Goal: Task Accomplishment & Management: Manage account settings

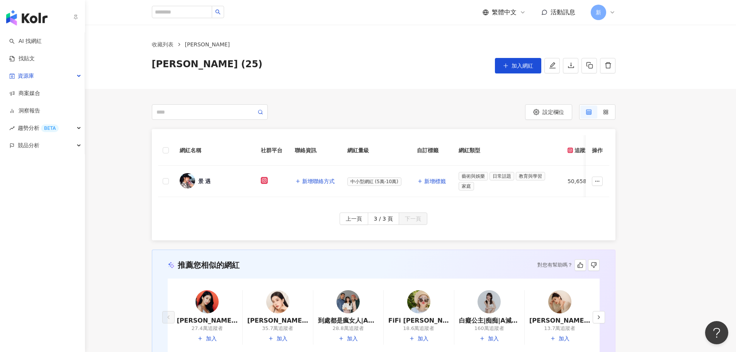
click at [14, 18] on img "button" at bounding box center [26, 17] width 41 height 15
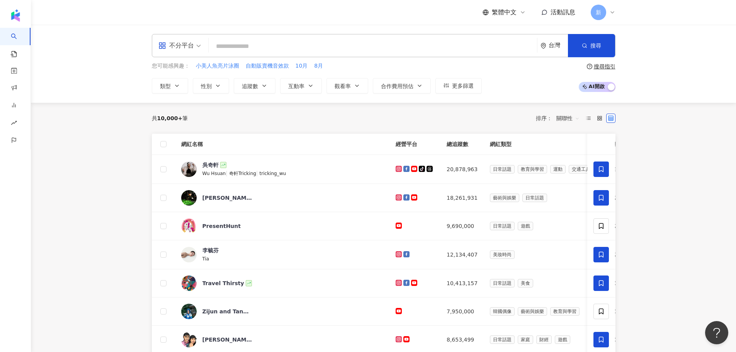
click at [260, 42] on input "search" at bounding box center [373, 46] width 322 height 15
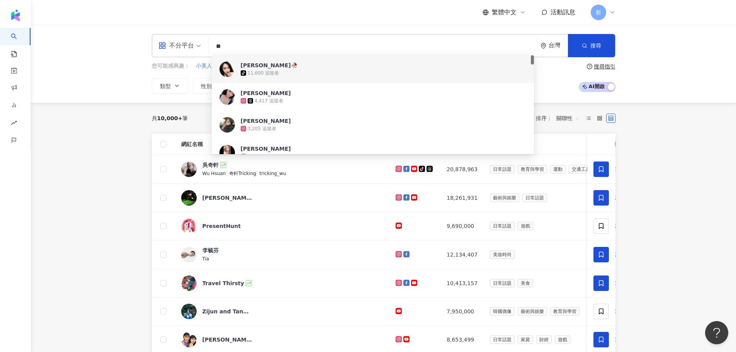
type input "*"
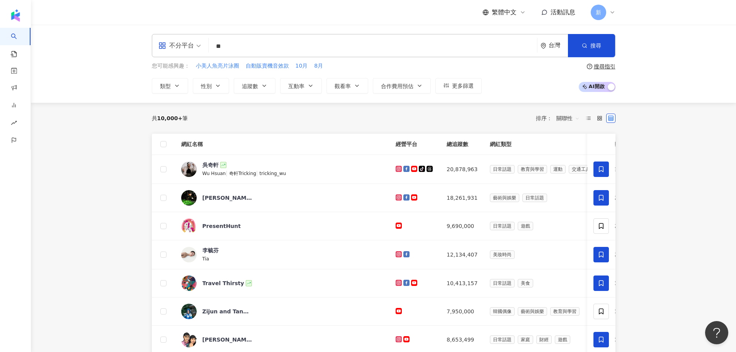
type input "*"
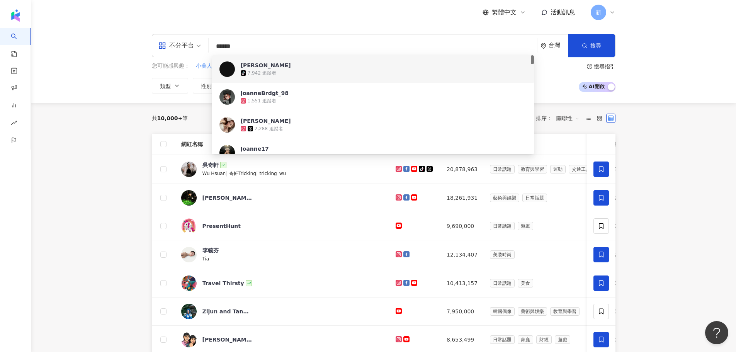
click at [238, 38] on div "不分平台 ****** 台灣 搜尋 dcb71db9-1070-482a-a8af-e54208d0ff12 e170bb9d-31dd-4365-ba5c-…" at bounding box center [384, 45] width 464 height 23
drag, startPoint x: 240, startPoint y: 44, endPoint x: 201, endPoint y: 40, distance: 39.2
click at [201, 40] on div "不分平台 ****** 台灣 搜尋 dcb71db9-1070-482a-a8af-e54208d0ff12 e170bb9d-31dd-4365-ba5c-…" at bounding box center [384, 45] width 464 height 23
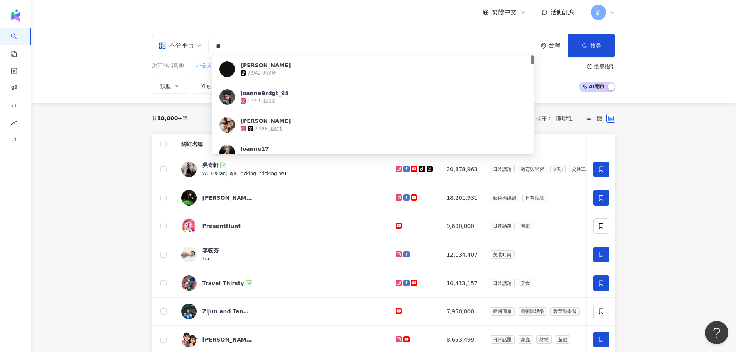
type input "*"
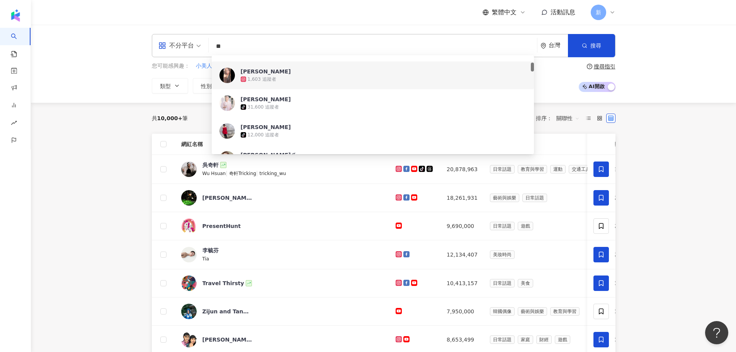
scroll to position [193, 0]
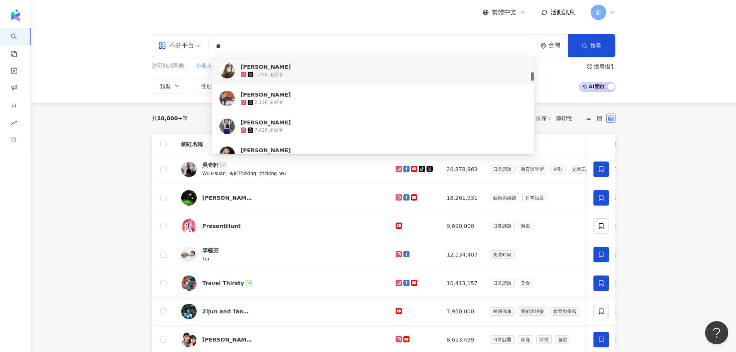
drag, startPoint x: 240, startPoint y: 46, endPoint x: 170, endPoint y: 35, distance: 70.3
click at [170, 35] on div "不分平台 ** 台灣 搜尋 8ff78de2-91ba-4bc0-b460-130525d97fd6 19af68ab-d971-490b-884b-a173…" at bounding box center [384, 45] width 464 height 23
paste input "********"
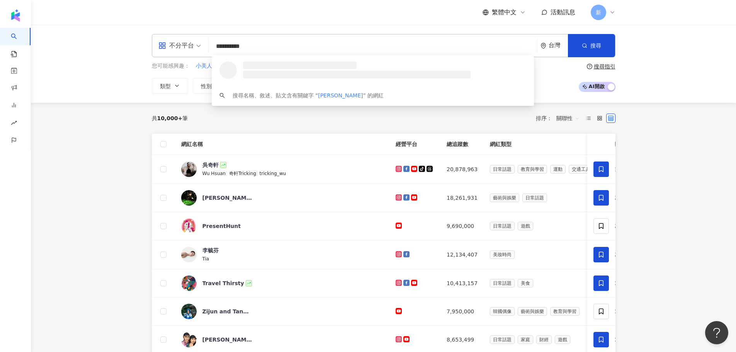
scroll to position [0, 0]
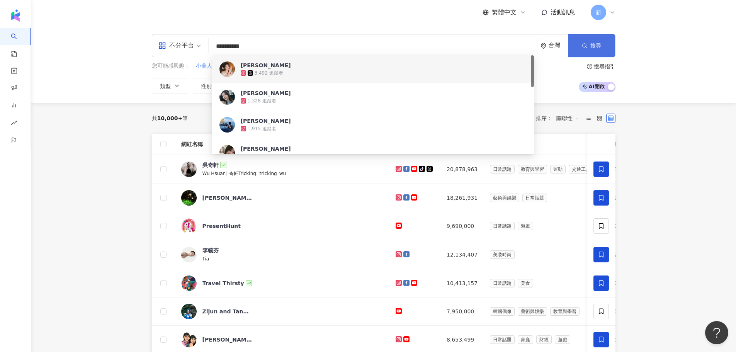
type input "**********"
click at [597, 53] on button "搜尋" at bounding box center [591, 45] width 47 height 23
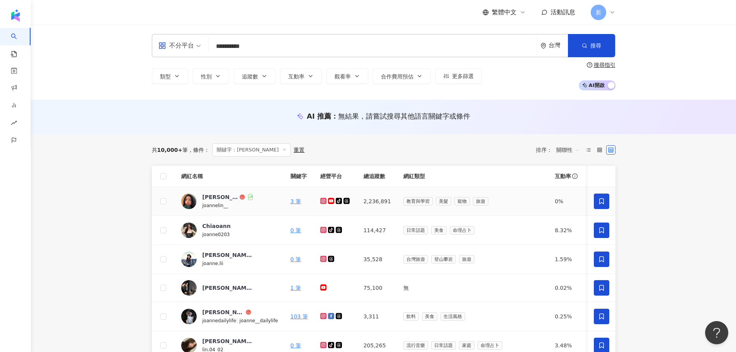
click at [601, 204] on icon at bounding box center [601, 201] width 7 height 7
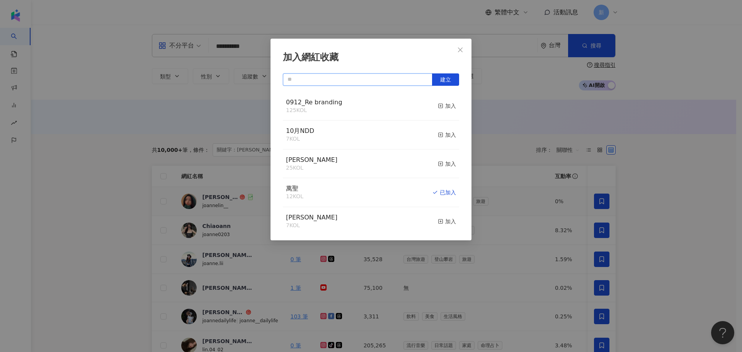
click at [399, 80] on input "text" at bounding box center [358, 79] width 150 height 12
type input "*"
click at [439, 163] on div "加入" at bounding box center [447, 164] width 18 height 9
click at [457, 47] on icon "close" at bounding box center [460, 50] width 6 height 6
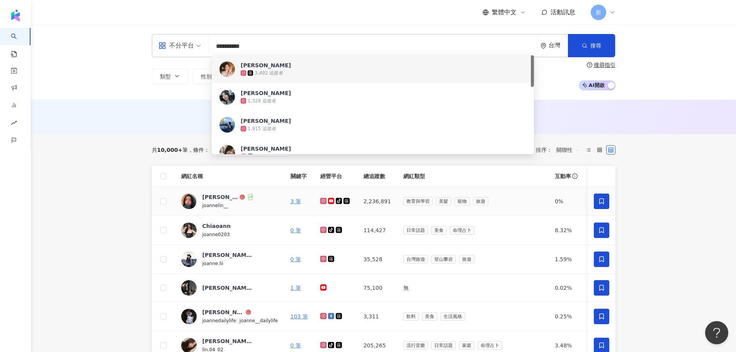
drag, startPoint x: 241, startPoint y: 45, endPoint x: 191, endPoint y: 46, distance: 49.9
click at [191, 46] on div "**********" at bounding box center [384, 45] width 464 height 23
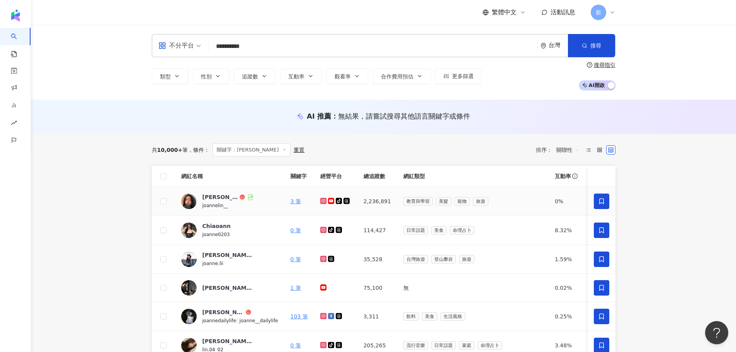
click at [162, 104] on div "AI 推薦 ： 無結果，請嘗試搜尋其他語言關鍵字或條件" at bounding box center [383, 117] width 705 height 34
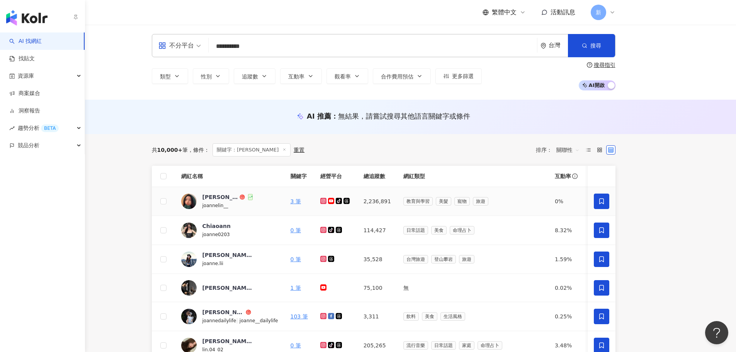
click at [20, 20] on img "button" at bounding box center [26, 17] width 41 height 15
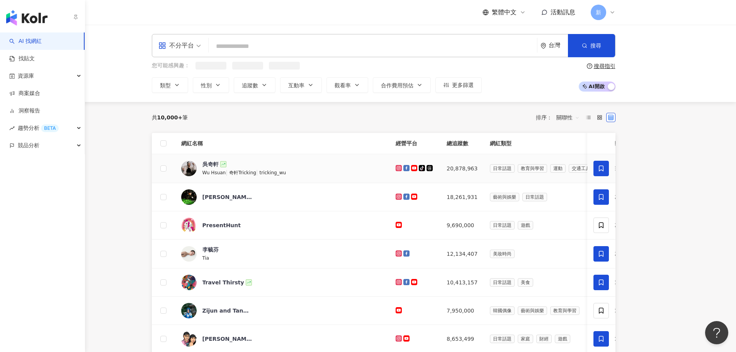
click at [22, 18] on img "button" at bounding box center [26, 17] width 41 height 15
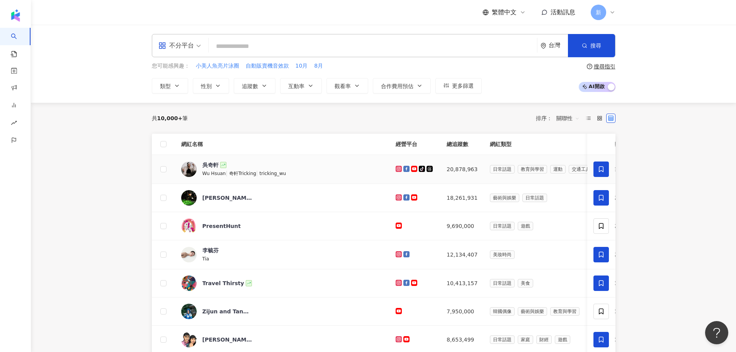
click at [201, 48] on div "不分平台" at bounding box center [179, 45] width 51 height 22
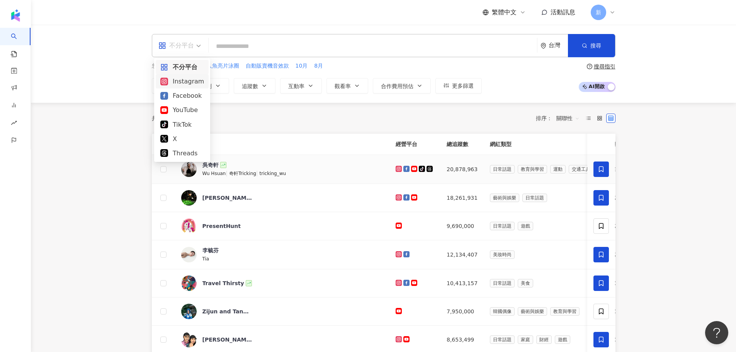
click at [189, 80] on div "Instagram" at bounding box center [182, 82] width 44 height 10
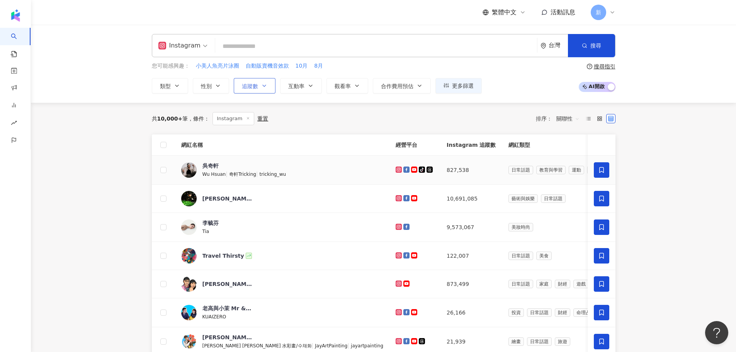
click at [263, 82] on button "追蹤數" at bounding box center [255, 85] width 42 height 15
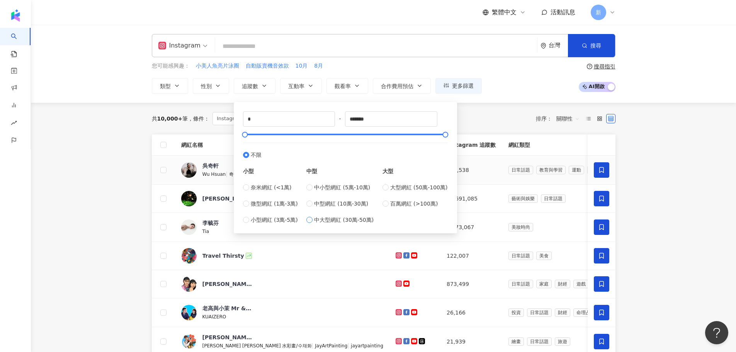
click at [322, 222] on span "中大型網紅 (30萬-50萬)" at bounding box center [344, 220] width 60 height 9
type input "******"
click at [310, 86] on icon "button" at bounding box center [311, 86] width 6 height 6
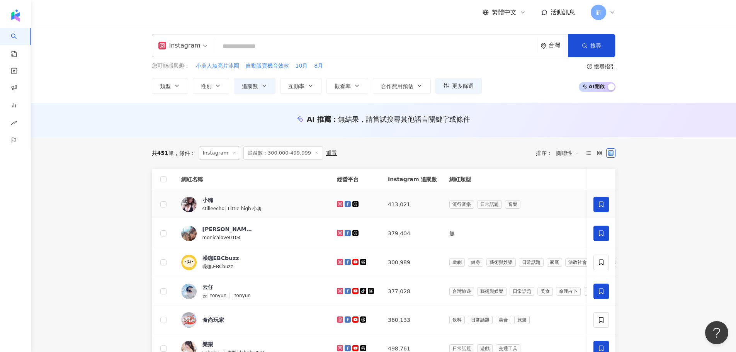
click at [254, 110] on div "AI 推薦 ： 無結果，請嘗試搜尋其他語言關鍵字或條件" at bounding box center [383, 120] width 705 height 34
click at [351, 85] on button "觀看率" at bounding box center [348, 85] width 42 height 15
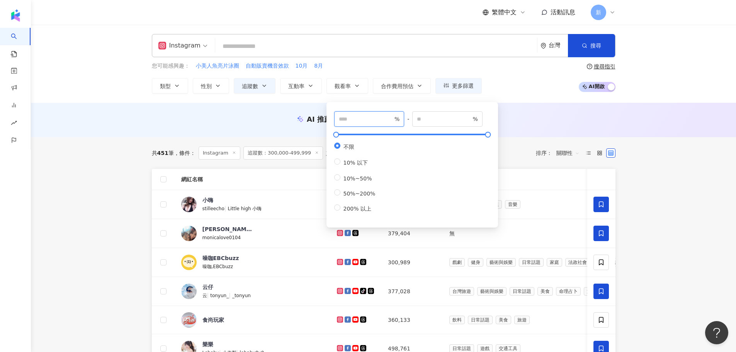
click at [352, 123] on input "number" at bounding box center [366, 119] width 54 height 9
type input "***"
click at [515, 111] on div "AI 推薦 ： 無結果，請嘗試搜尋其他語言關鍵字或條件" at bounding box center [383, 120] width 705 height 34
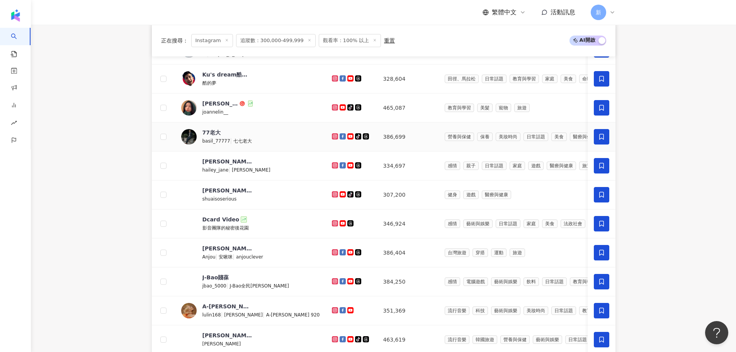
scroll to position [232, 0]
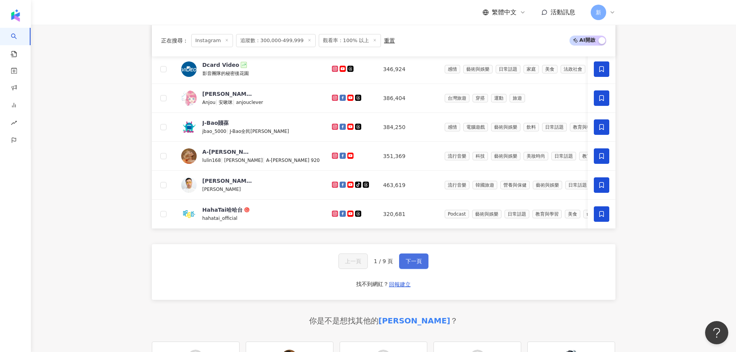
click at [408, 264] on span "下一頁" at bounding box center [414, 261] width 16 height 6
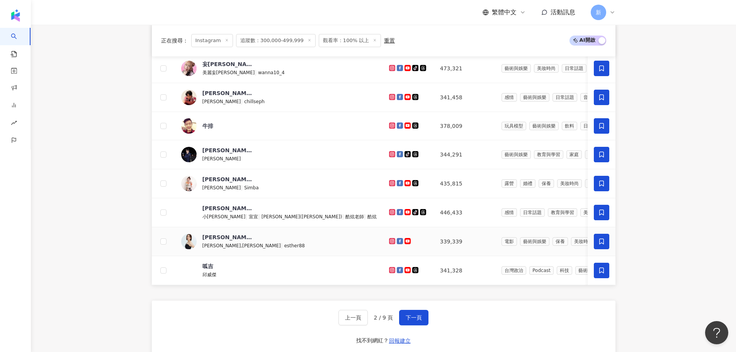
scroll to position [266, 0]
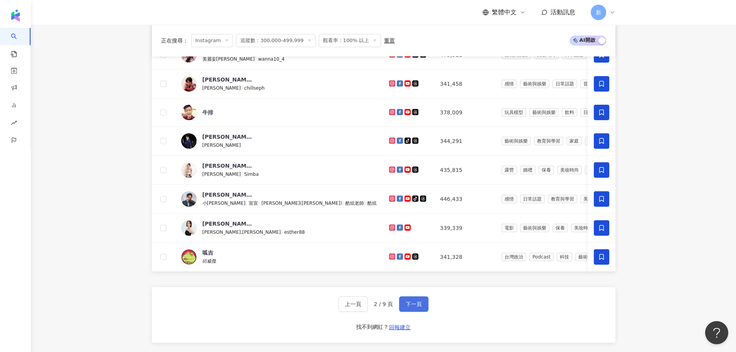
click at [410, 307] on span "下一頁" at bounding box center [414, 304] width 16 height 6
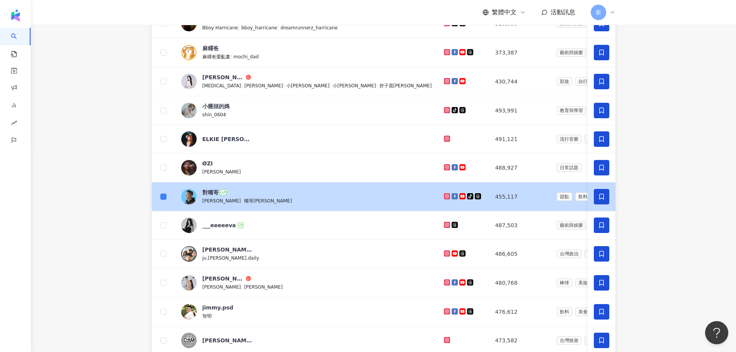
scroll to position [206, 0]
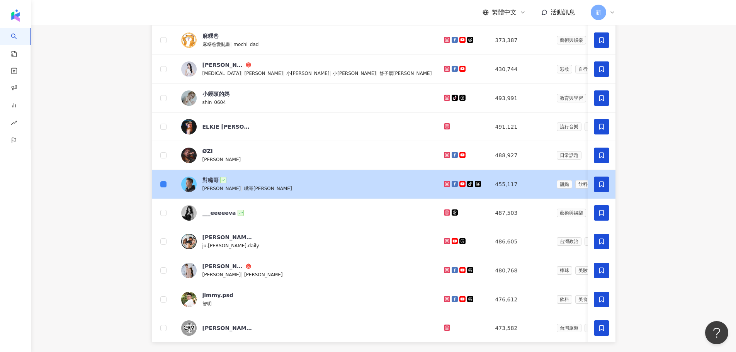
click at [601, 182] on icon at bounding box center [601, 184] width 7 height 7
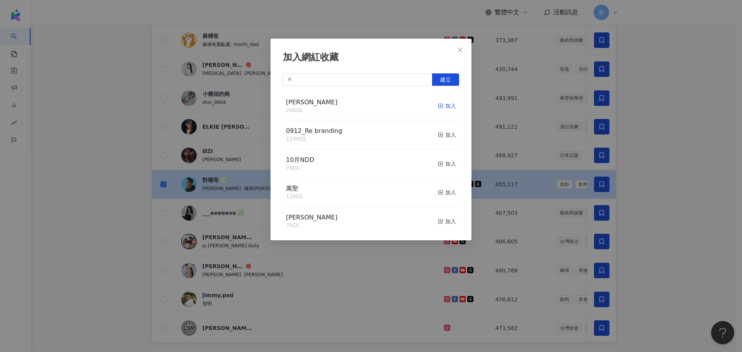
click at [443, 105] on div "加入" at bounding box center [447, 106] width 18 height 9
click at [466, 48] on span "Close" at bounding box center [460, 50] width 15 height 6
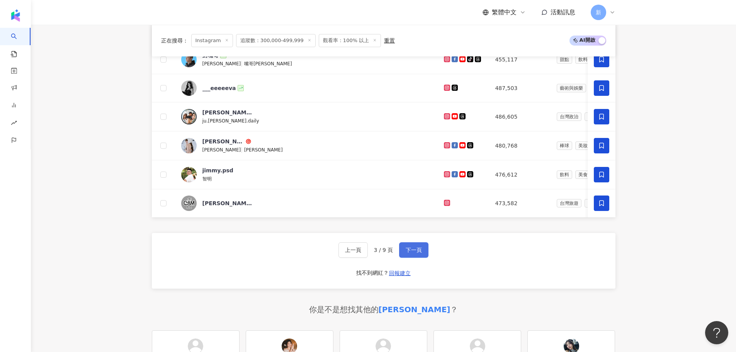
scroll to position [322, 0]
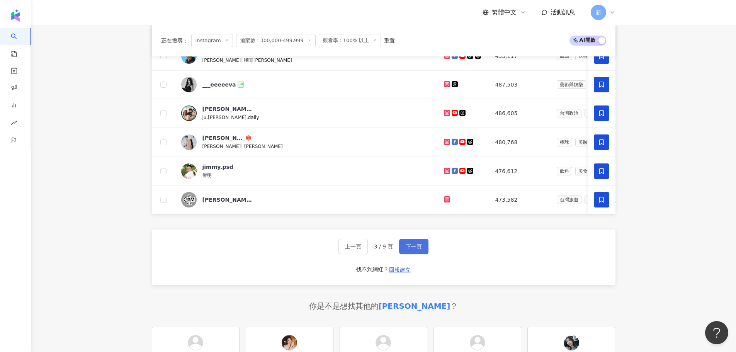
click at [420, 250] on span "下一頁" at bounding box center [414, 246] width 16 height 6
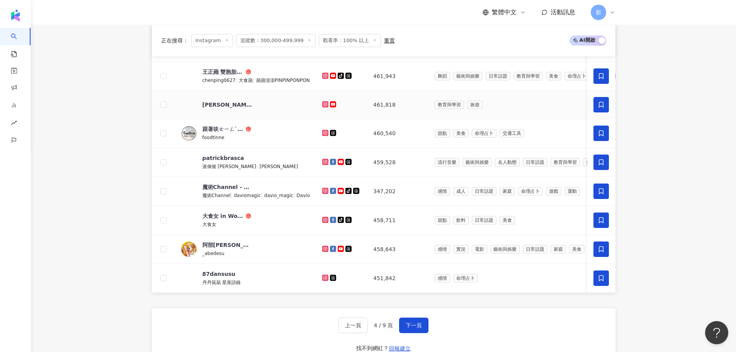
scroll to position [244, 0]
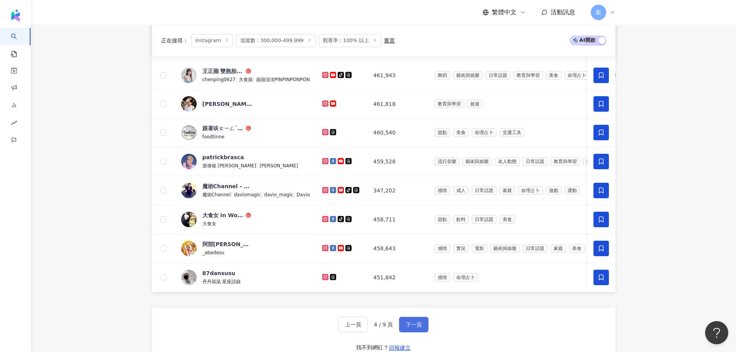
click at [414, 328] on span "下一頁" at bounding box center [414, 325] width 16 height 6
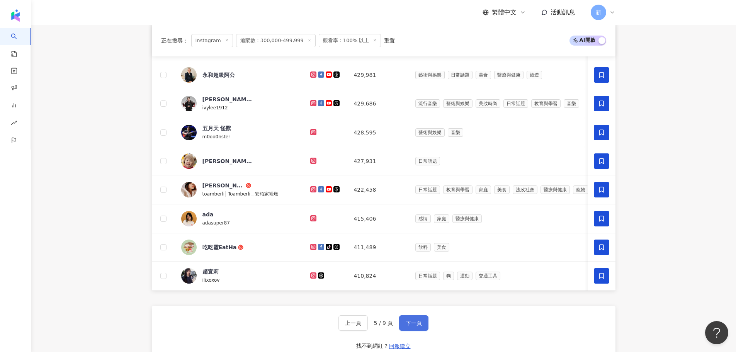
click at [410, 326] on span "下一頁" at bounding box center [414, 323] width 16 height 6
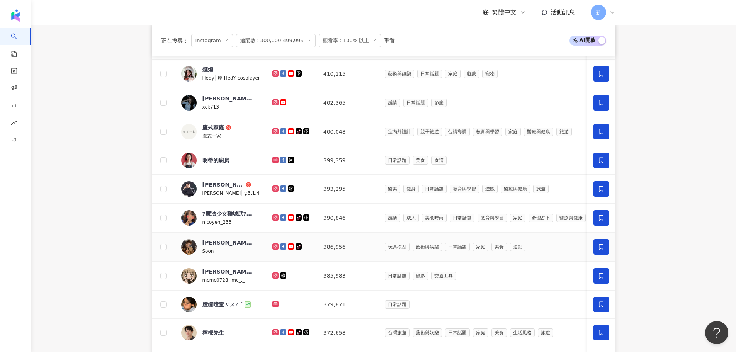
scroll to position [266, 0]
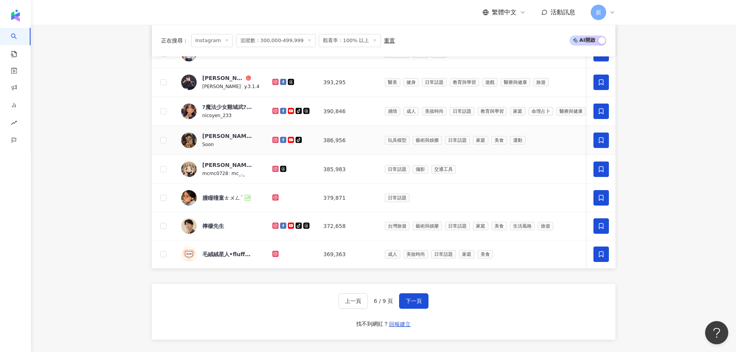
click at [273, 141] on icon at bounding box center [275, 140] width 5 height 5
click at [417, 301] on button "下一頁" at bounding box center [413, 300] width 29 height 15
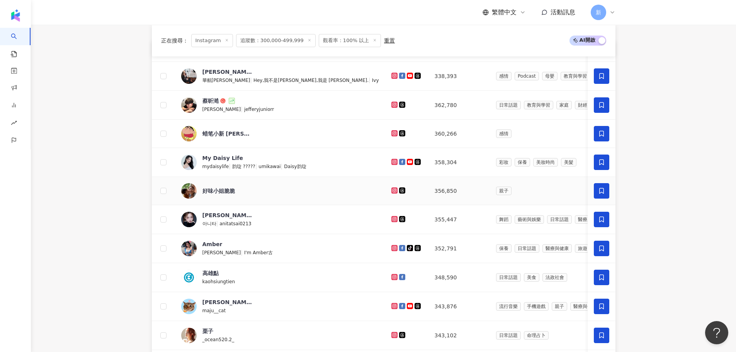
scroll to position [111, 0]
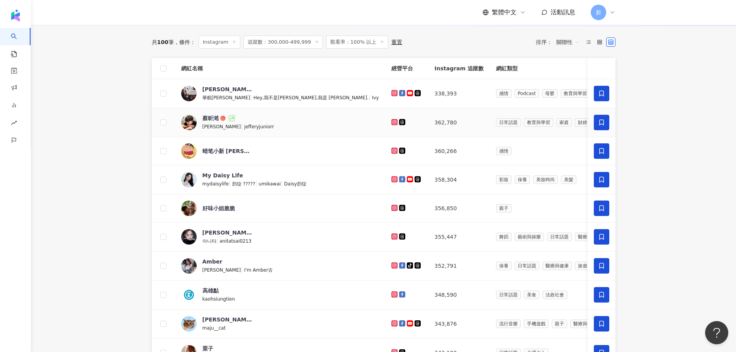
click at [599, 120] on icon at bounding box center [601, 122] width 7 height 7
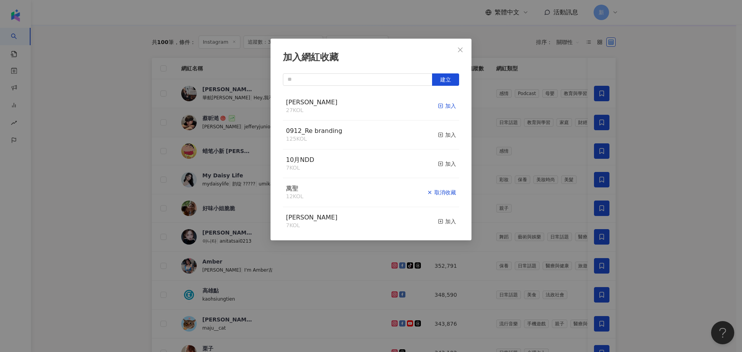
click at [441, 106] on div "加入" at bounding box center [447, 106] width 18 height 9
click at [101, 125] on div "加入網紅收藏 建立 chelsey 27 KOL 加入 0912_Re branding 125 KOL 加入 10月NDD 7 KOL 加入 萬聖 12 K…" at bounding box center [371, 176] width 742 height 352
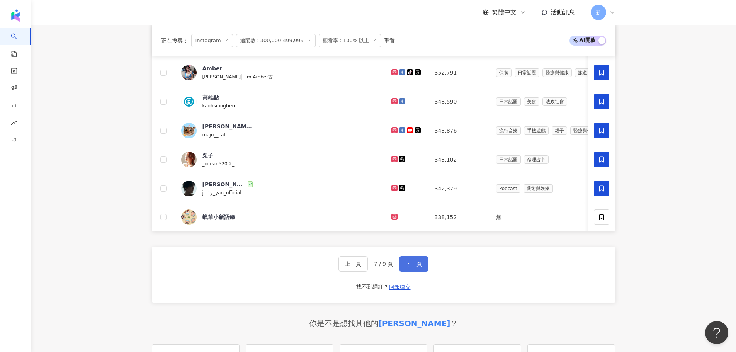
click at [412, 267] on span "下一頁" at bounding box center [414, 264] width 16 height 6
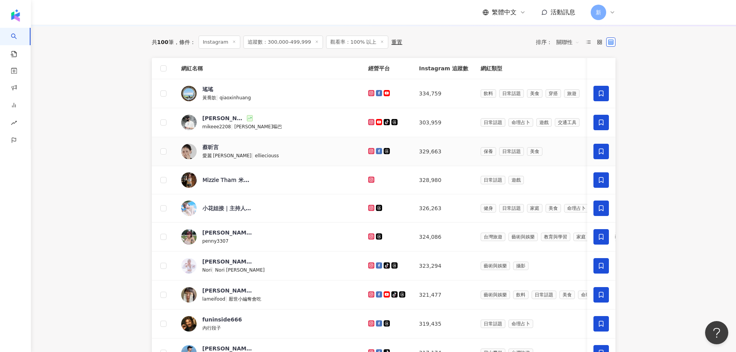
click at [368, 151] on icon at bounding box center [371, 151] width 6 height 6
click at [604, 151] on icon at bounding box center [601, 151] width 5 height 6
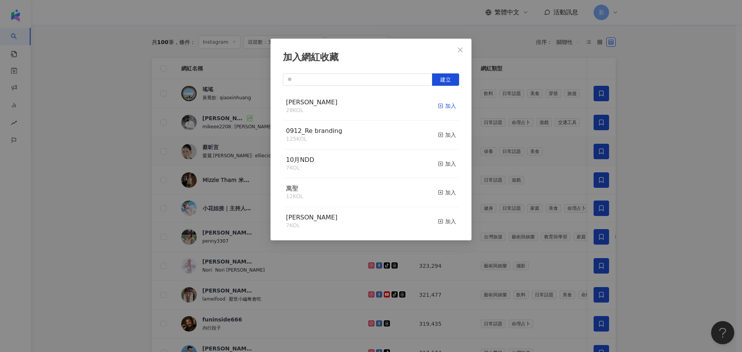
click at [445, 102] on div "加入" at bounding box center [447, 106] width 18 height 9
click at [102, 114] on div "加入網紅收藏 建立 chelsey 29 KOL 已加入 0912_Re branding 125 KOL 加入 10月NDD 7 KOL 加入 萬聖 12 …" at bounding box center [371, 176] width 742 height 352
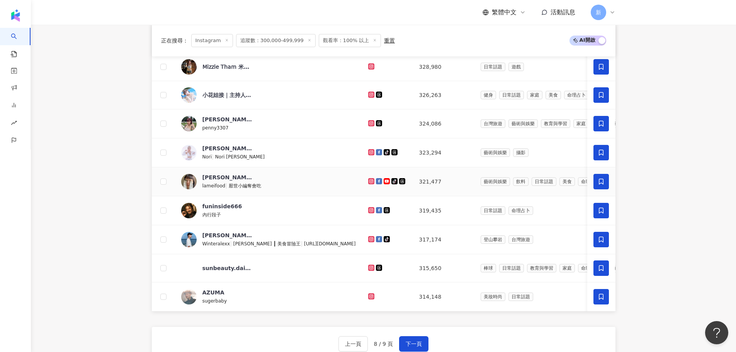
scroll to position [227, 0]
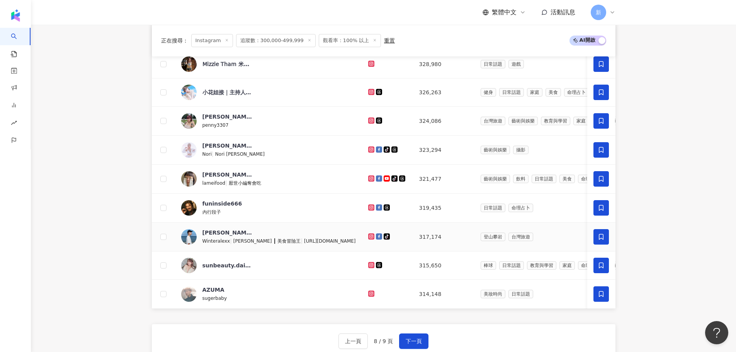
click at [369, 237] on icon at bounding box center [371, 236] width 5 height 5
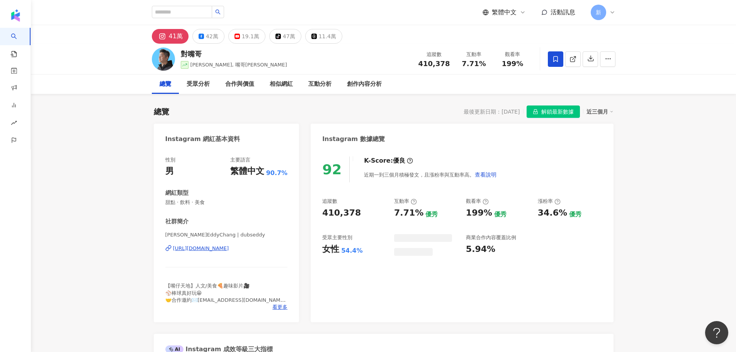
click at [229, 248] on div "https://www.instagram.com/dubseddy/" at bounding box center [201, 248] width 56 height 7
